Goal: Book appointment/travel/reservation

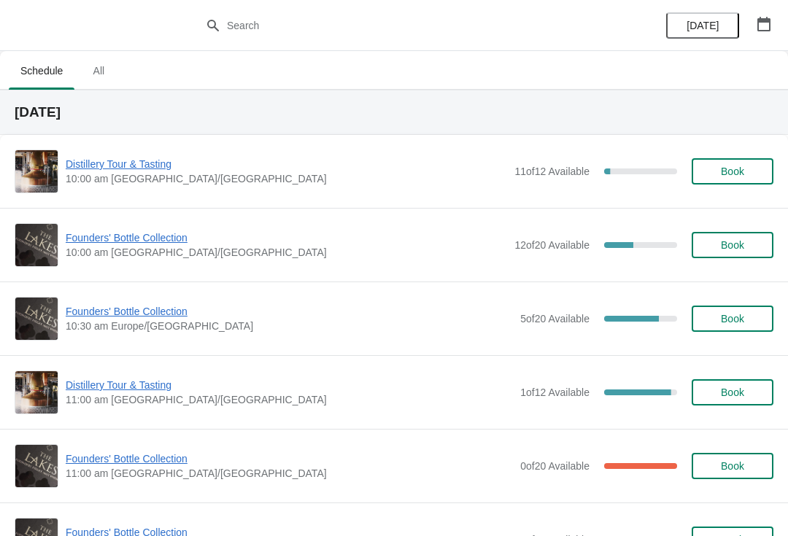
scroll to position [655, 0]
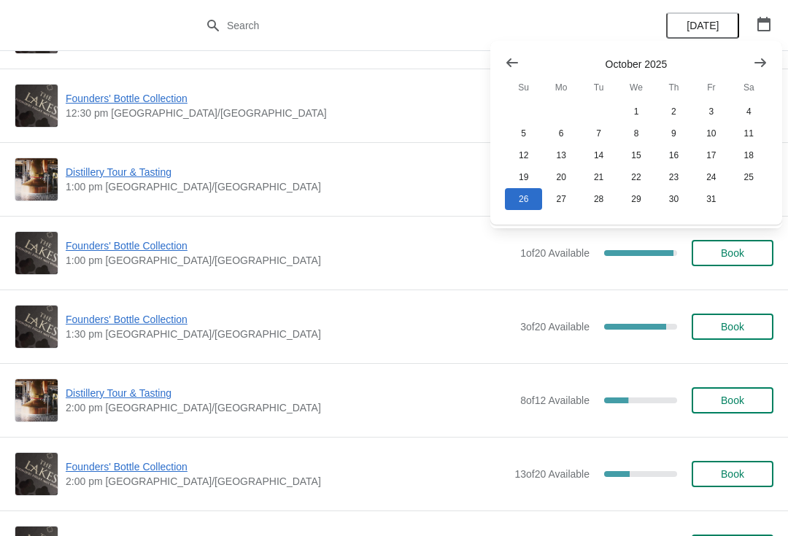
click at [508, 42] on div "[DATE] Su Mo Tu We Th Fr Sa 1 2 3 4 5 6 7 8 9 10 11 12 13 14 15 16 17 18 19 20 …" at bounding box center [636, 133] width 292 height 184
click at [508, 59] on icon "Show previous month, September 2025" at bounding box center [512, 62] width 15 height 15
click at [594, 131] on button "9" at bounding box center [598, 134] width 37 height 22
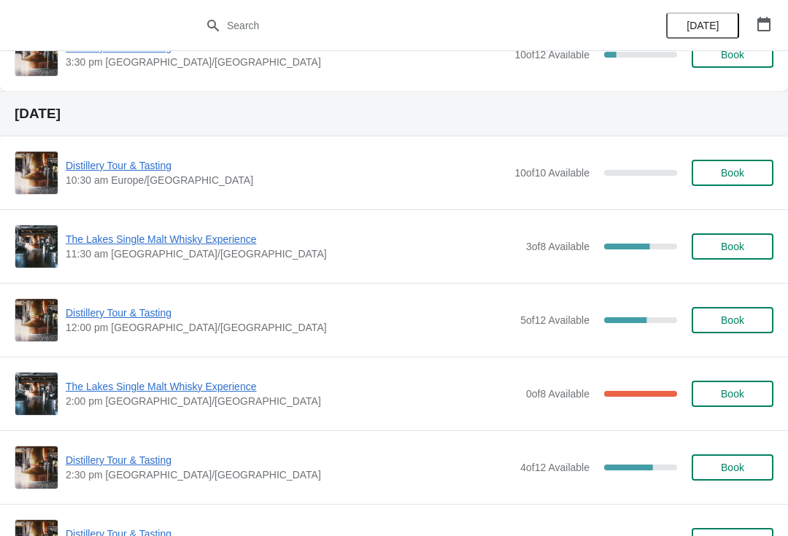
scroll to position [339, 0]
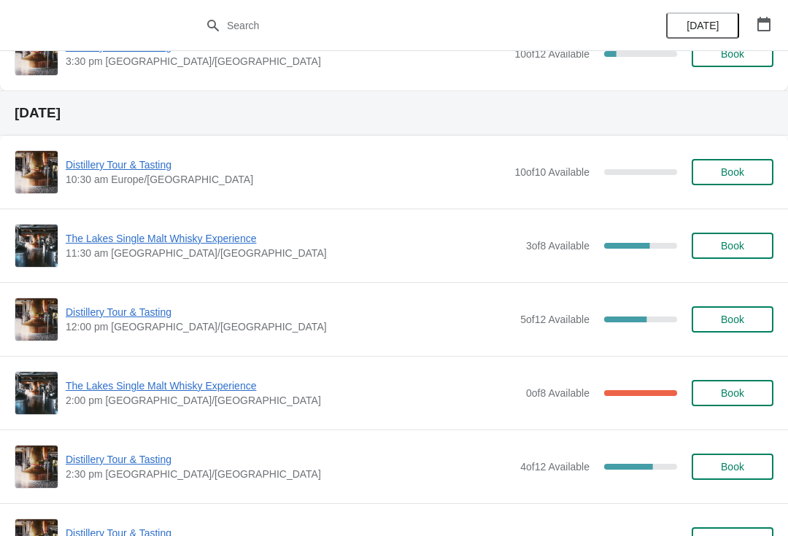
click at [746, 321] on span "Book" at bounding box center [732, 320] width 55 height 12
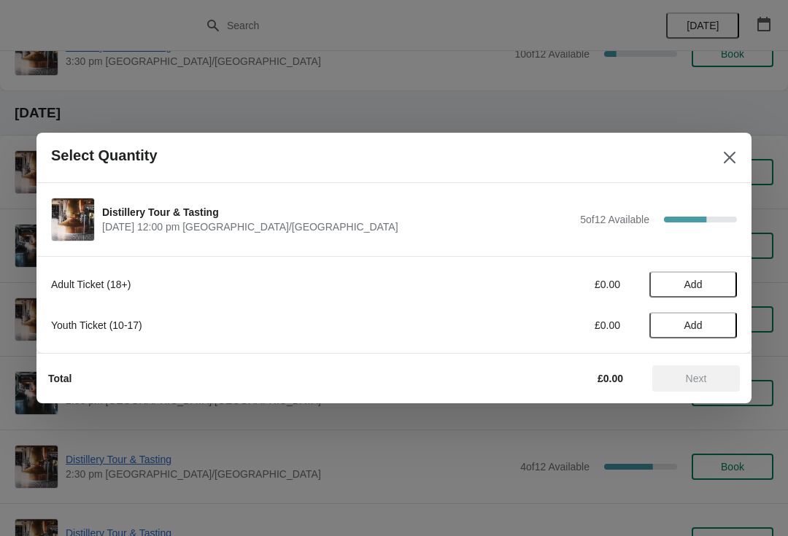
click at [709, 278] on button "Add" at bounding box center [693, 284] width 88 height 26
click at [713, 287] on icon at bounding box center [718, 284] width 15 height 15
click at [719, 287] on icon at bounding box center [718, 284] width 15 height 15
click at [706, 382] on span "Next" at bounding box center [696, 379] width 21 height 12
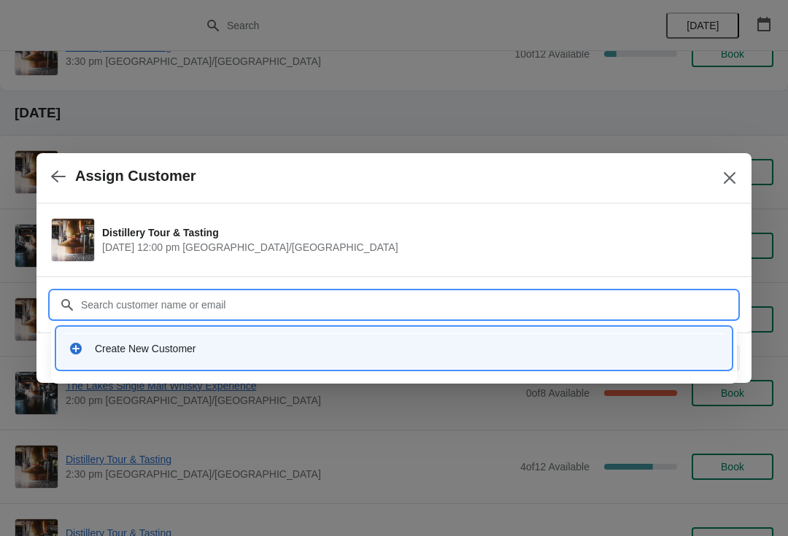
click at [169, 357] on div "Create New Customer" at bounding box center [394, 348] width 662 height 30
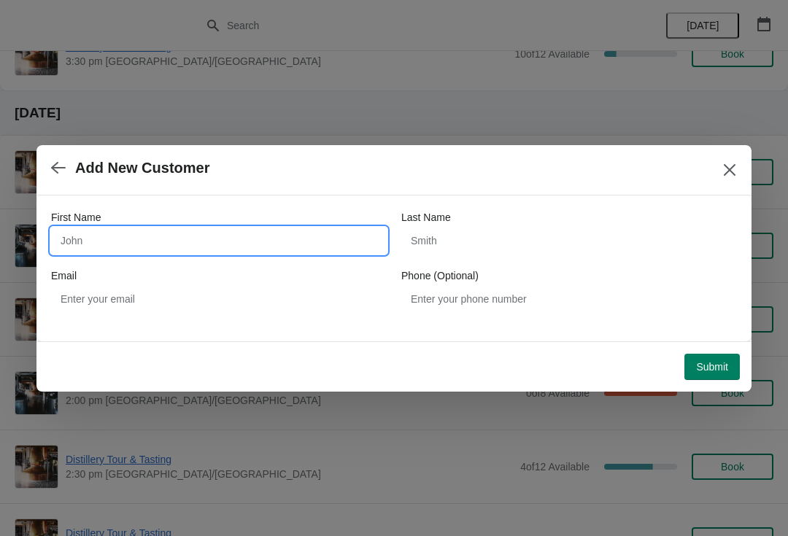
click at [165, 228] on input "First Name" at bounding box center [219, 241] width 336 height 26
type input "[PERSON_NAME]"
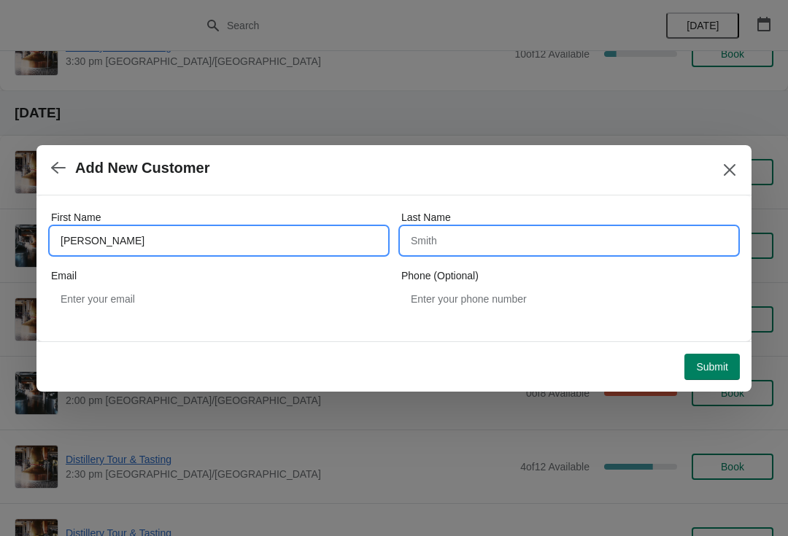
click at [550, 240] on input "Last Name" at bounding box center [569, 241] width 336 height 26
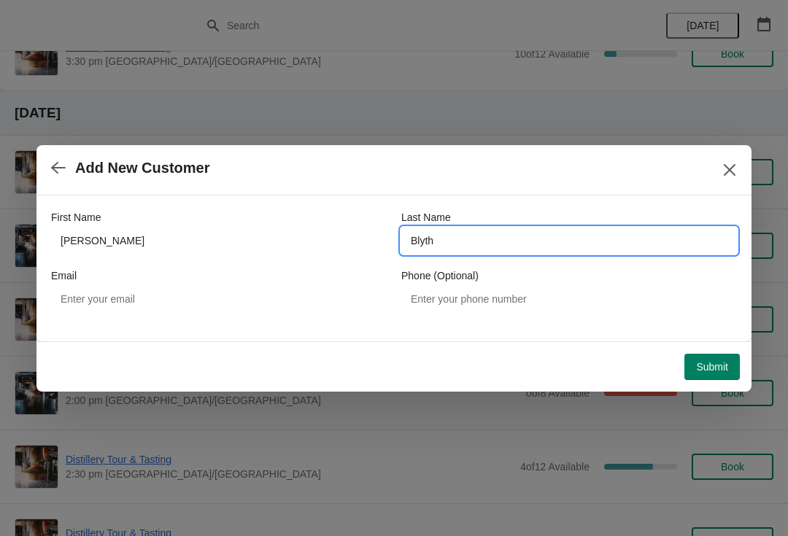
type input "Blyth"
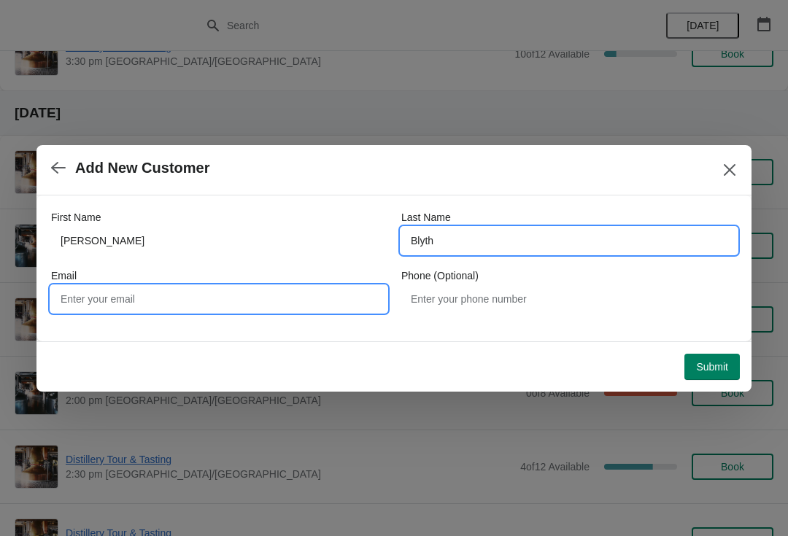
click at [187, 288] on input "Email" at bounding box center [219, 299] width 336 height 26
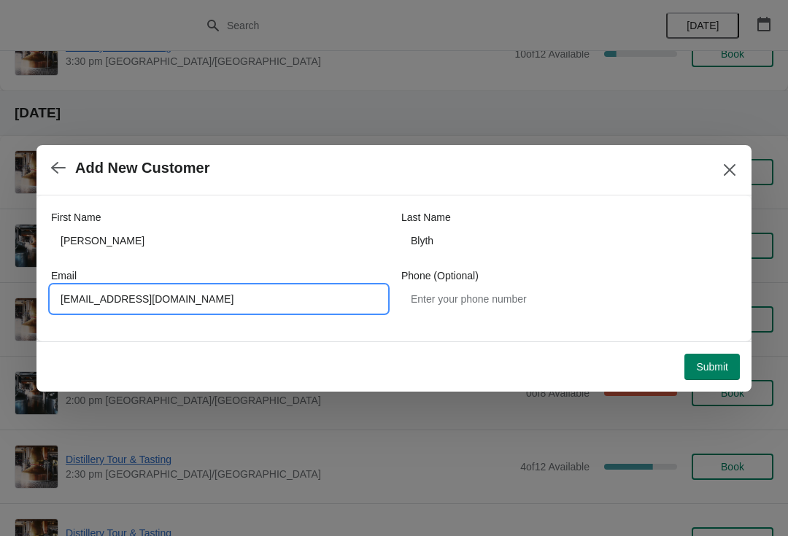
type input "[EMAIL_ADDRESS][DOMAIN_NAME]"
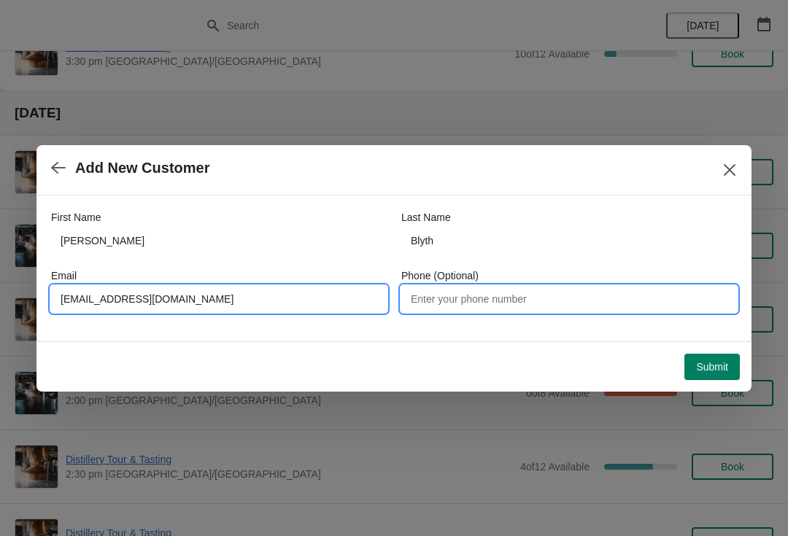
click at [499, 295] on input "Phone (Optional)" at bounding box center [569, 299] width 336 height 26
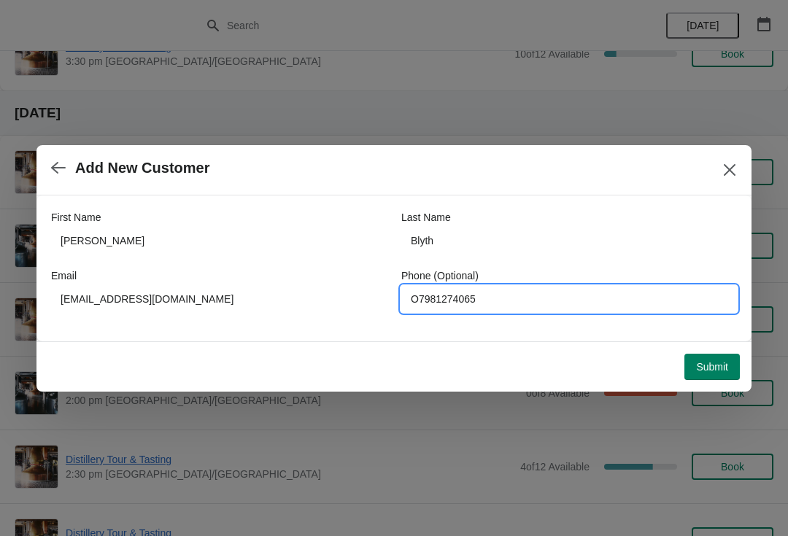
click at [723, 368] on span "Submit" at bounding box center [712, 367] width 32 height 12
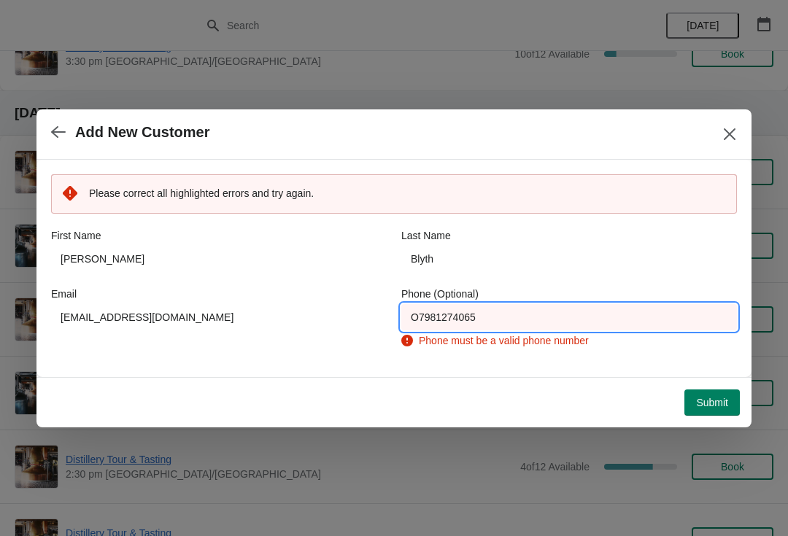
click at [430, 312] on input "O7981274065" at bounding box center [569, 317] width 336 height 26
click at [416, 310] on input "O7981274065" at bounding box center [569, 317] width 336 height 26
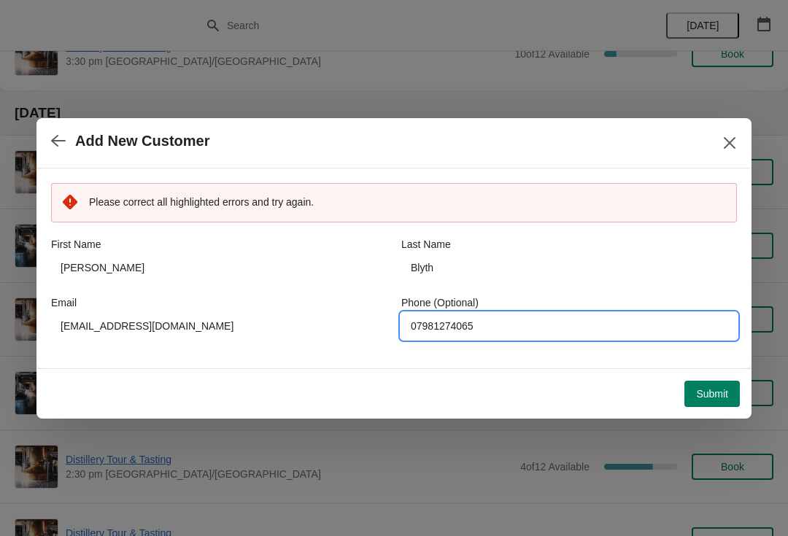
type input "07981274065"
click at [720, 381] on button "Submit" at bounding box center [711, 394] width 55 height 26
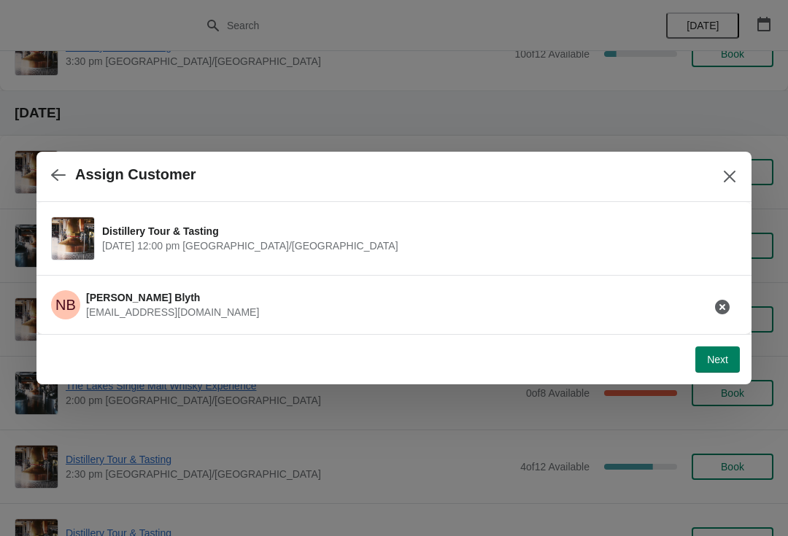
click at [716, 366] on span "Next" at bounding box center [717, 360] width 21 height 12
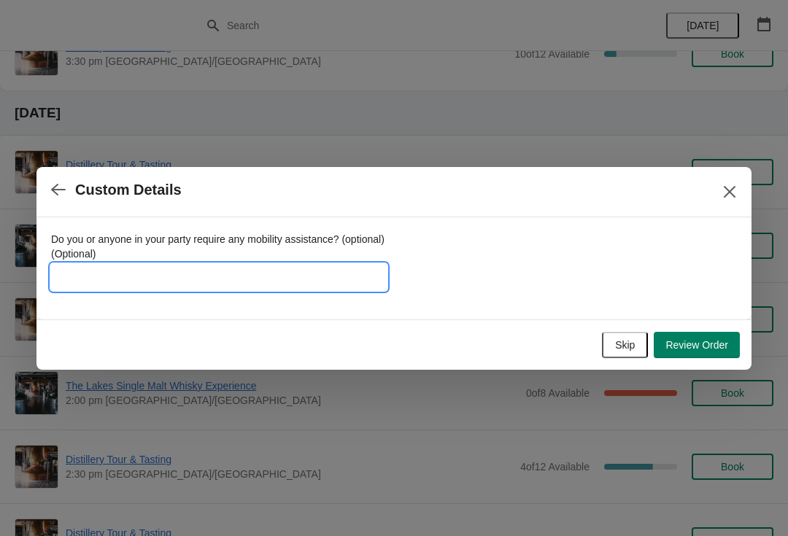
click at [142, 278] on input "Do you or anyone in your party require any mobility assistance? (optional) (Opt…" at bounding box center [219, 277] width 336 height 26
type input "1 xcarer"
